Goal: Information Seeking & Learning: Learn about a topic

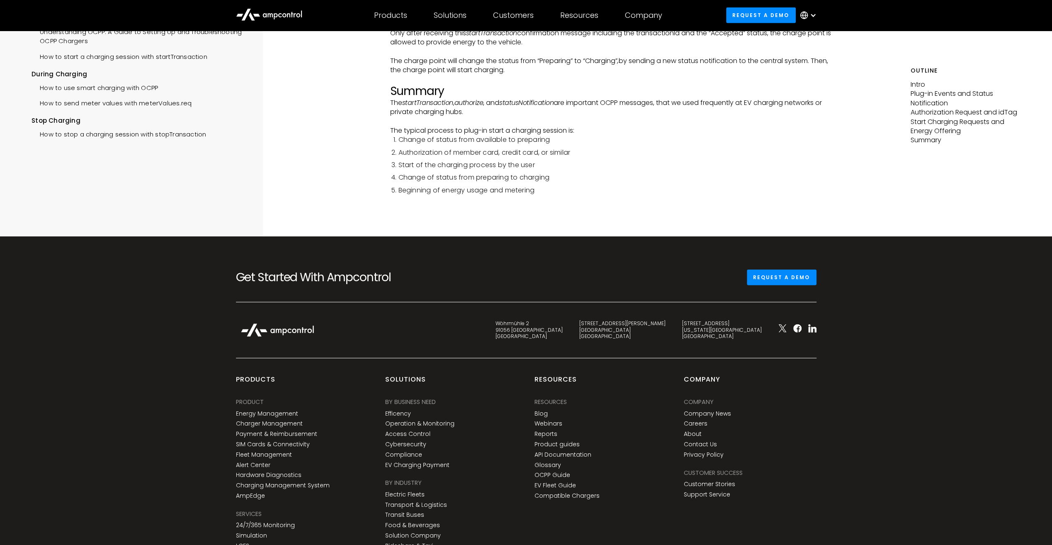
scroll to position [2364, 0]
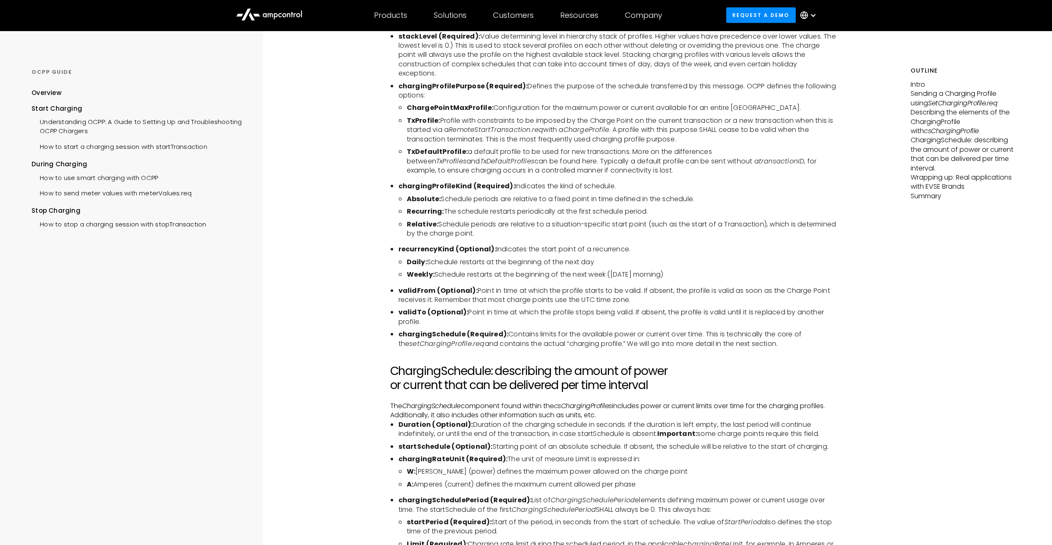
scroll to position [1906, 0]
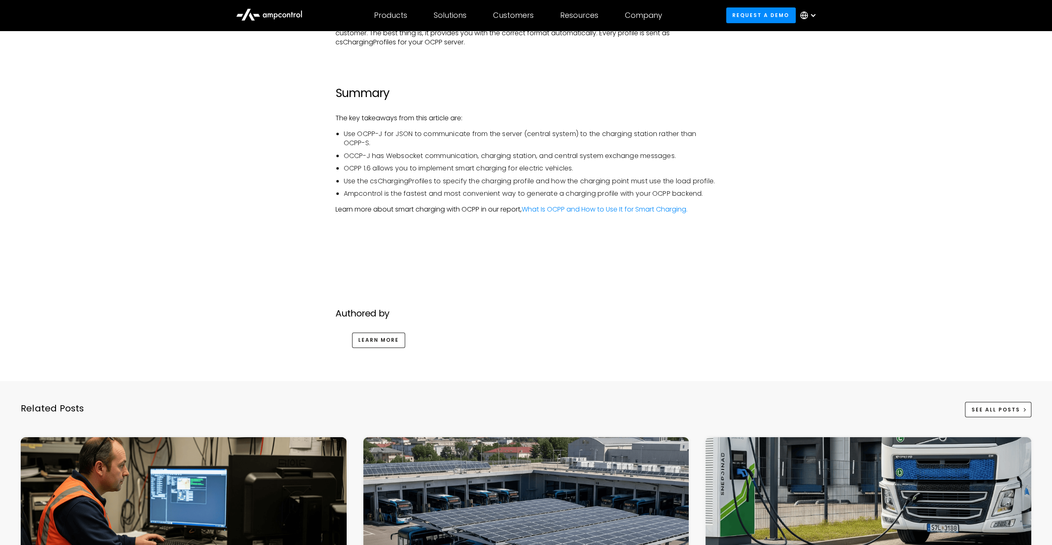
scroll to position [2101, 0]
